Goal: Transaction & Acquisition: Purchase product/service

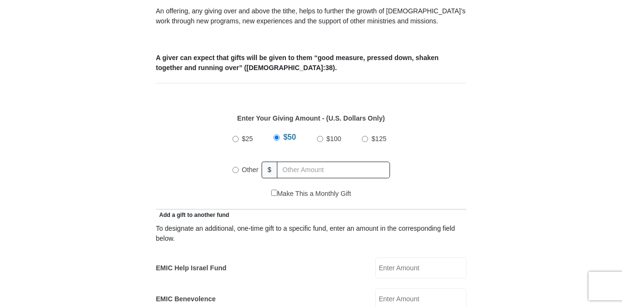
scroll to position [364, 0]
click at [234, 166] on input "Other" at bounding box center [235, 169] width 6 height 6
radio input "true"
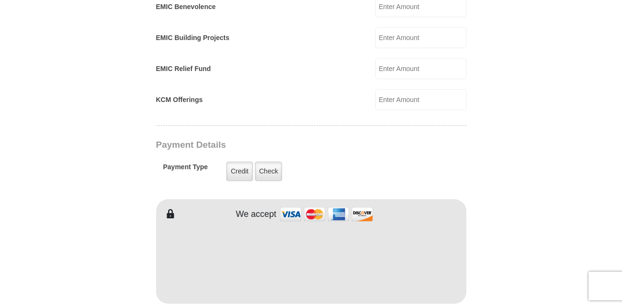
scroll to position [659, 0]
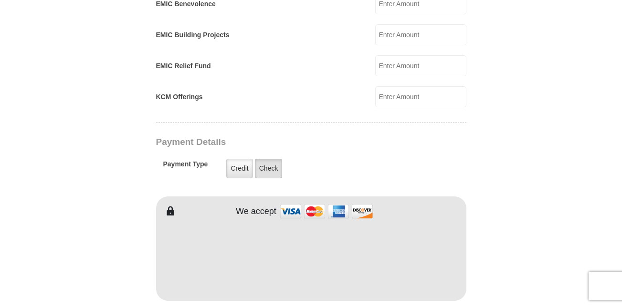
type input "200"
click at [272, 159] on label "Check" at bounding box center [269, 169] width 28 height 20
click at [0, 0] on input "Check" at bounding box center [0, 0] width 0 height 0
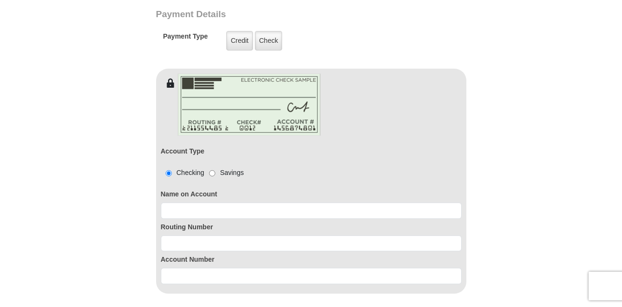
scroll to position [788, 0]
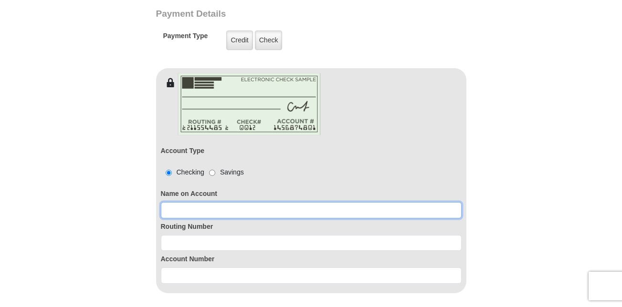
click at [245, 202] on input at bounding box center [311, 210] width 301 height 16
type input "[PERSON_NAME]"
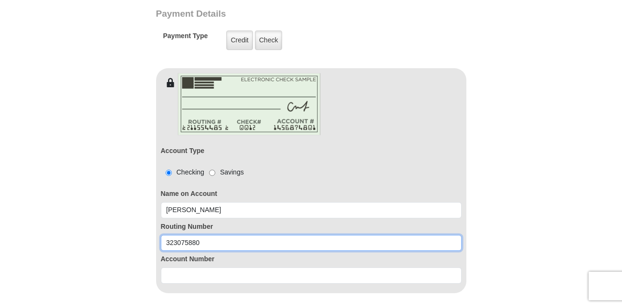
type input "323075880"
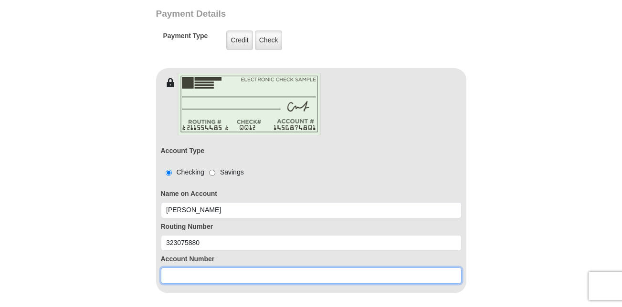
click at [178, 268] on input at bounding box center [311, 276] width 301 height 16
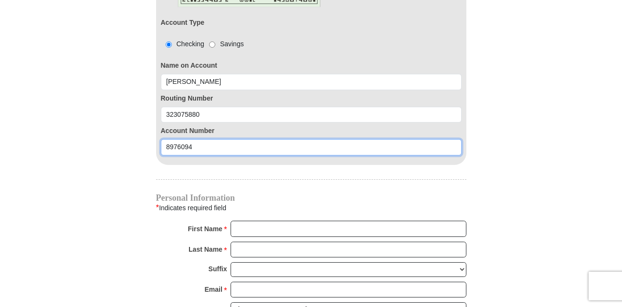
scroll to position [916, 0]
type input "8976094"
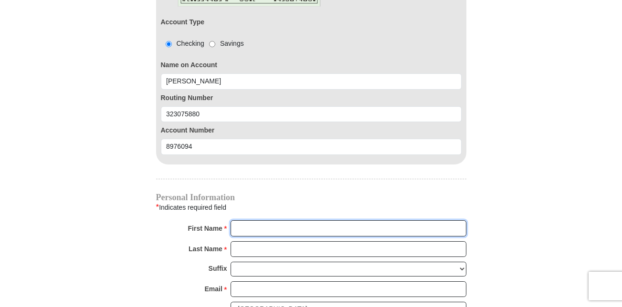
click at [294, 223] on input "First Name *" at bounding box center [348, 228] width 236 height 16
type input "[PERSON_NAME]"
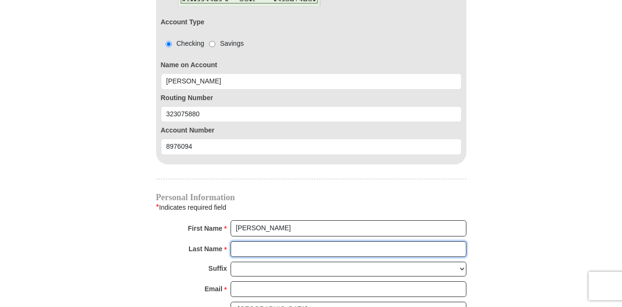
type input "M [PERSON_NAME]"
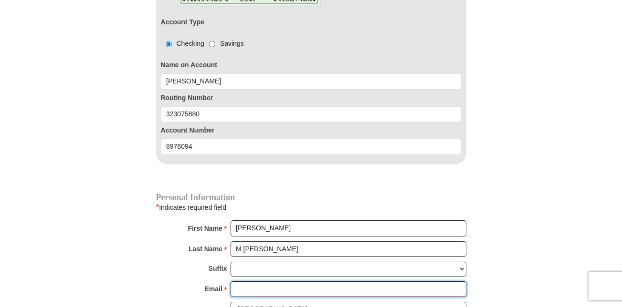
type input "[EMAIL_ADDRESS][DOMAIN_NAME]"
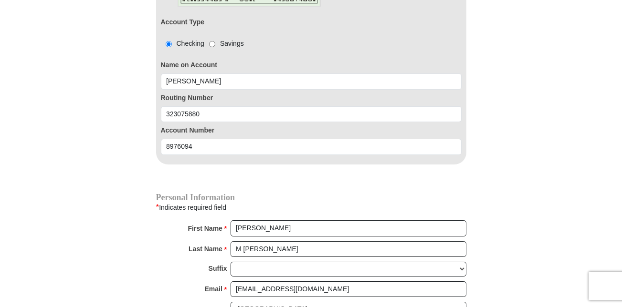
select select "OR"
type input "76305"
type input "5033294876"
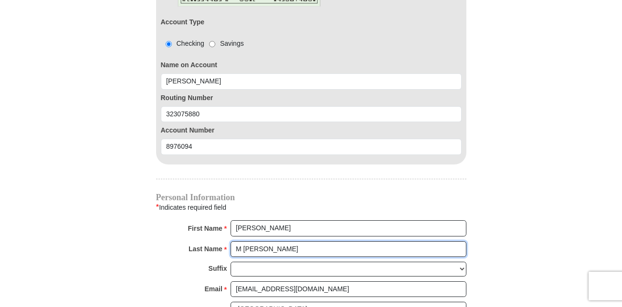
click at [240, 241] on input "M [PERSON_NAME]" at bounding box center [348, 249] width 236 height 16
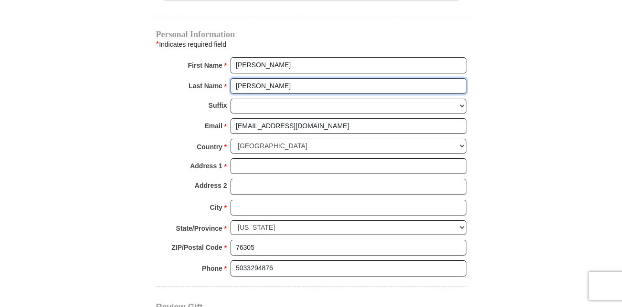
scroll to position [1082, 0]
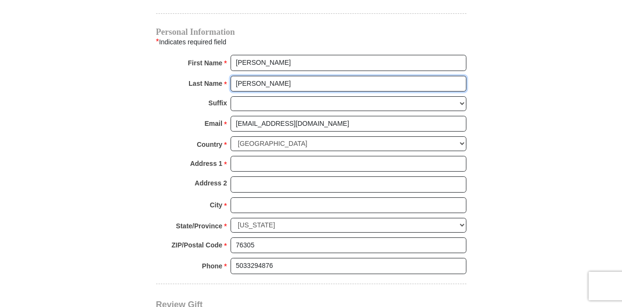
type input "[PERSON_NAME]"
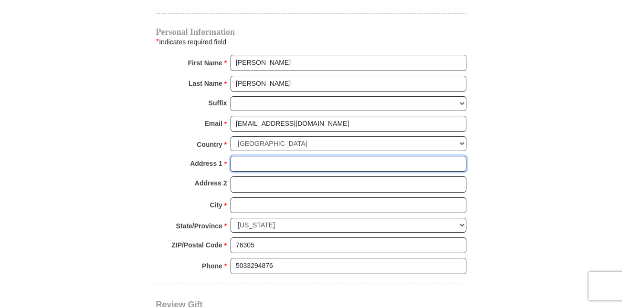
click at [254, 157] on input "Address 1 *" at bounding box center [348, 164] width 236 height 16
type input "[STREET_ADDRESS][PERSON_NAME]"
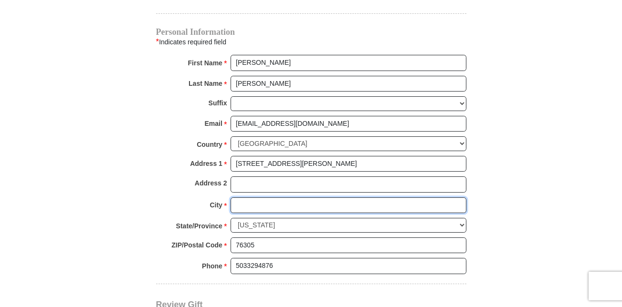
type input "Hillsboro"
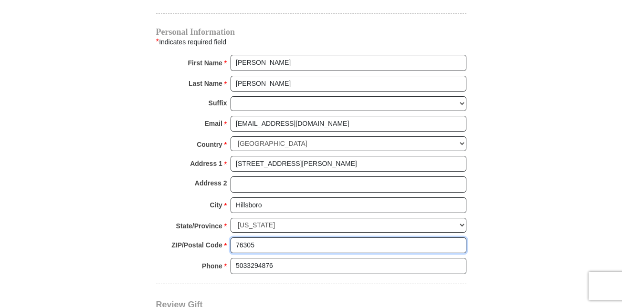
click at [261, 238] on input "76305" at bounding box center [348, 246] width 236 height 16
type input "7"
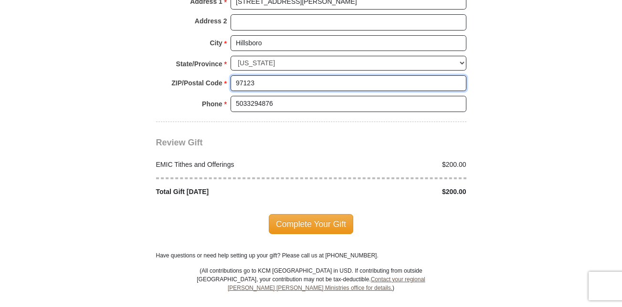
scroll to position [1245, 0]
type input "97123"
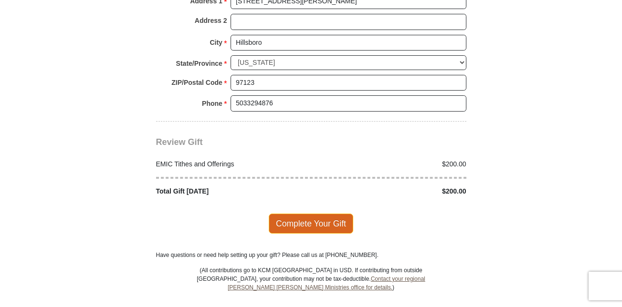
click at [320, 214] on span "Complete Your Gift" at bounding box center [311, 224] width 84 height 20
